Goal: Navigation & Orientation: Find specific page/section

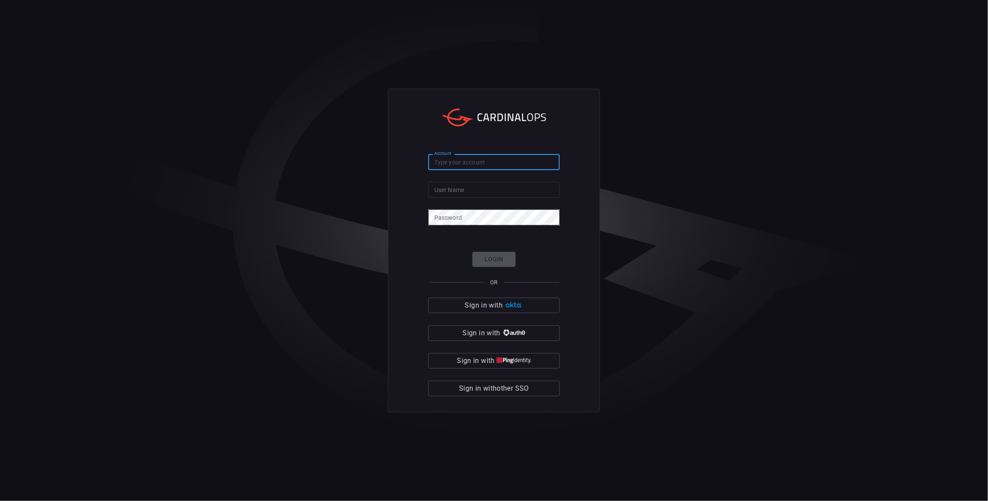
paste input "pm-playground"
type input "pm-playground"
click at [465, 186] on div "User Name User Name" at bounding box center [493, 189] width 131 height 14
paste input "ux"
type input "ux"
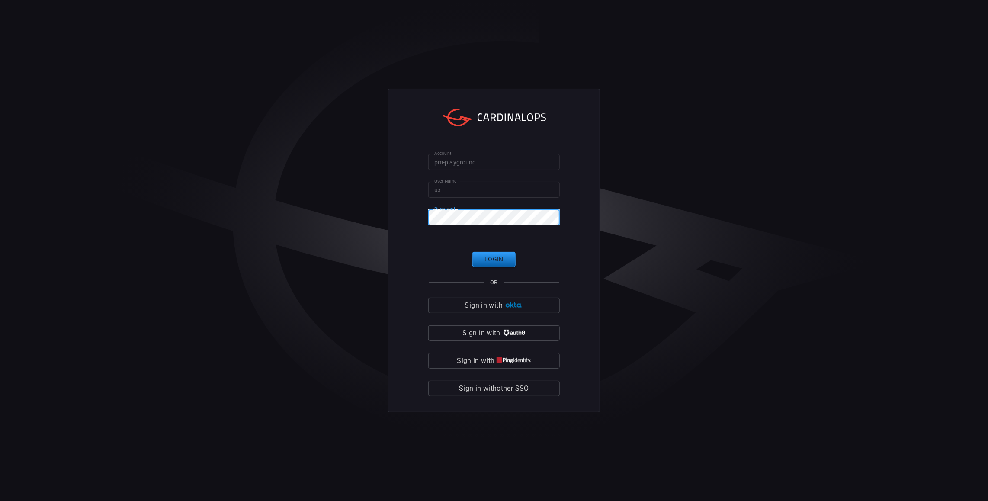
click at [488, 253] on button "Login" at bounding box center [493, 259] width 43 height 15
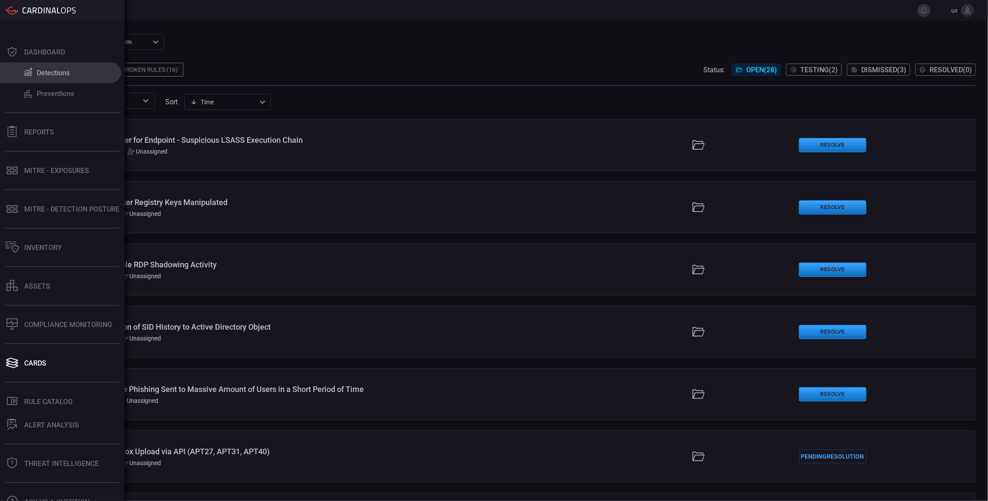
click at [34, 72] on button "Detections" at bounding box center [60, 72] width 121 height 21
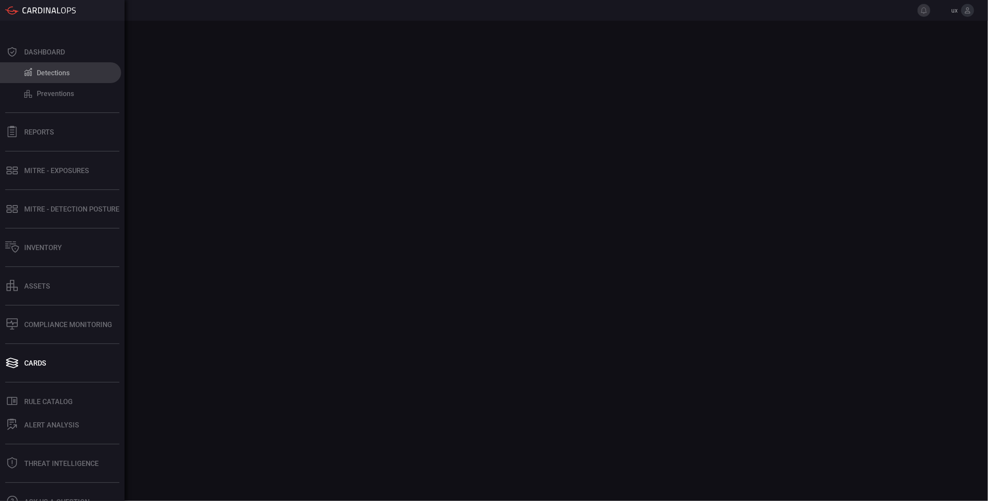
click at [37, 75] on div "Detections" at bounding box center [53, 73] width 33 height 8
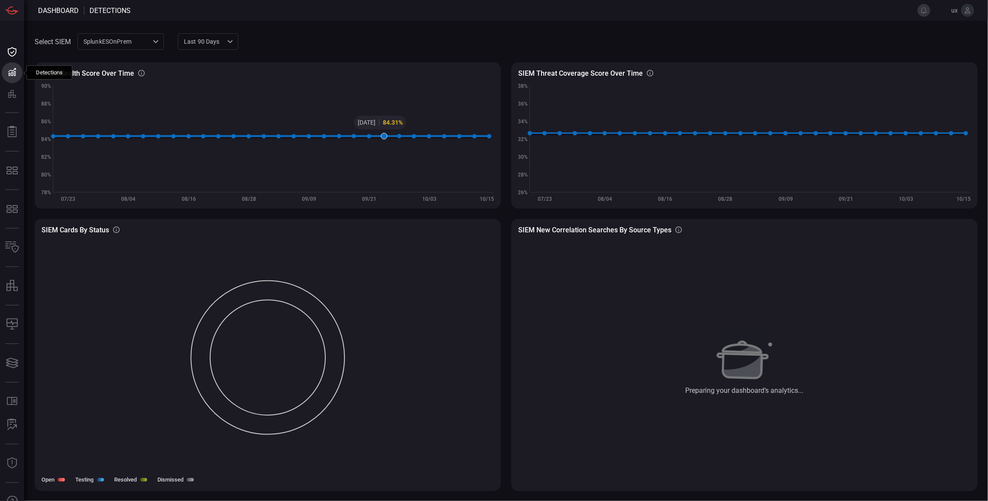
type button "/dashboard/detections"
